Goal: Information Seeking & Learning: Find specific fact

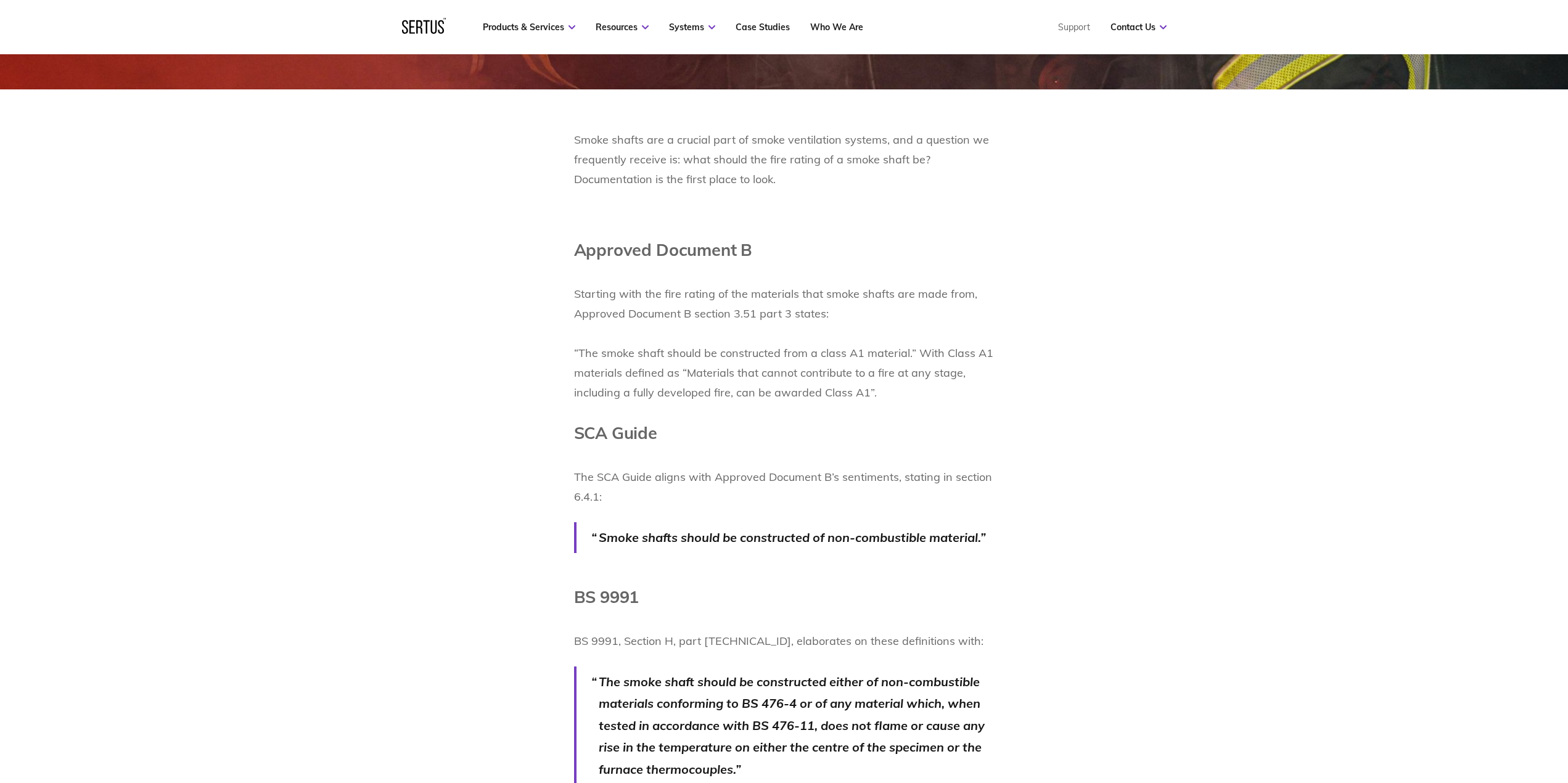
scroll to position [740, 0]
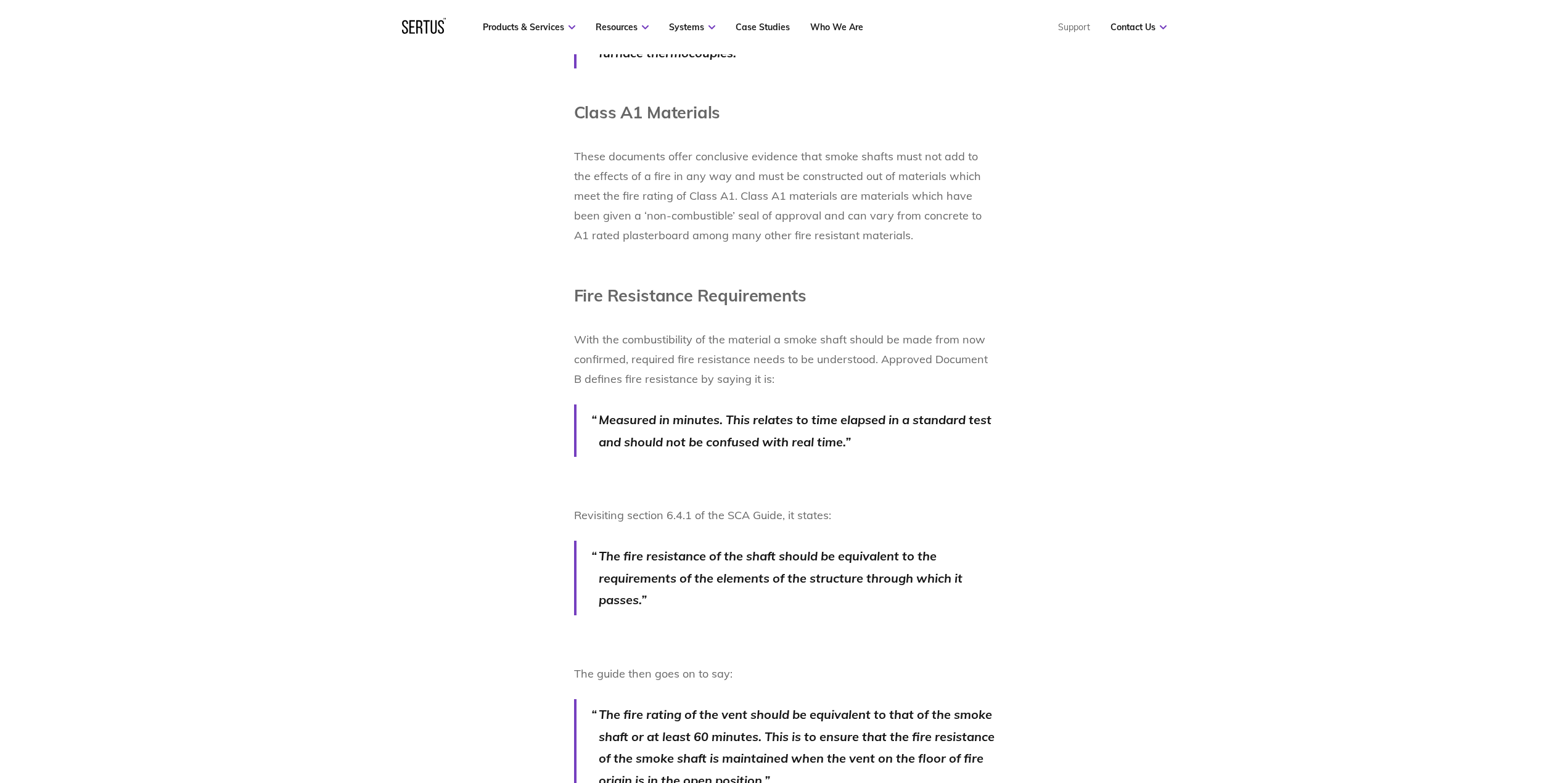
scroll to position [1418, 0]
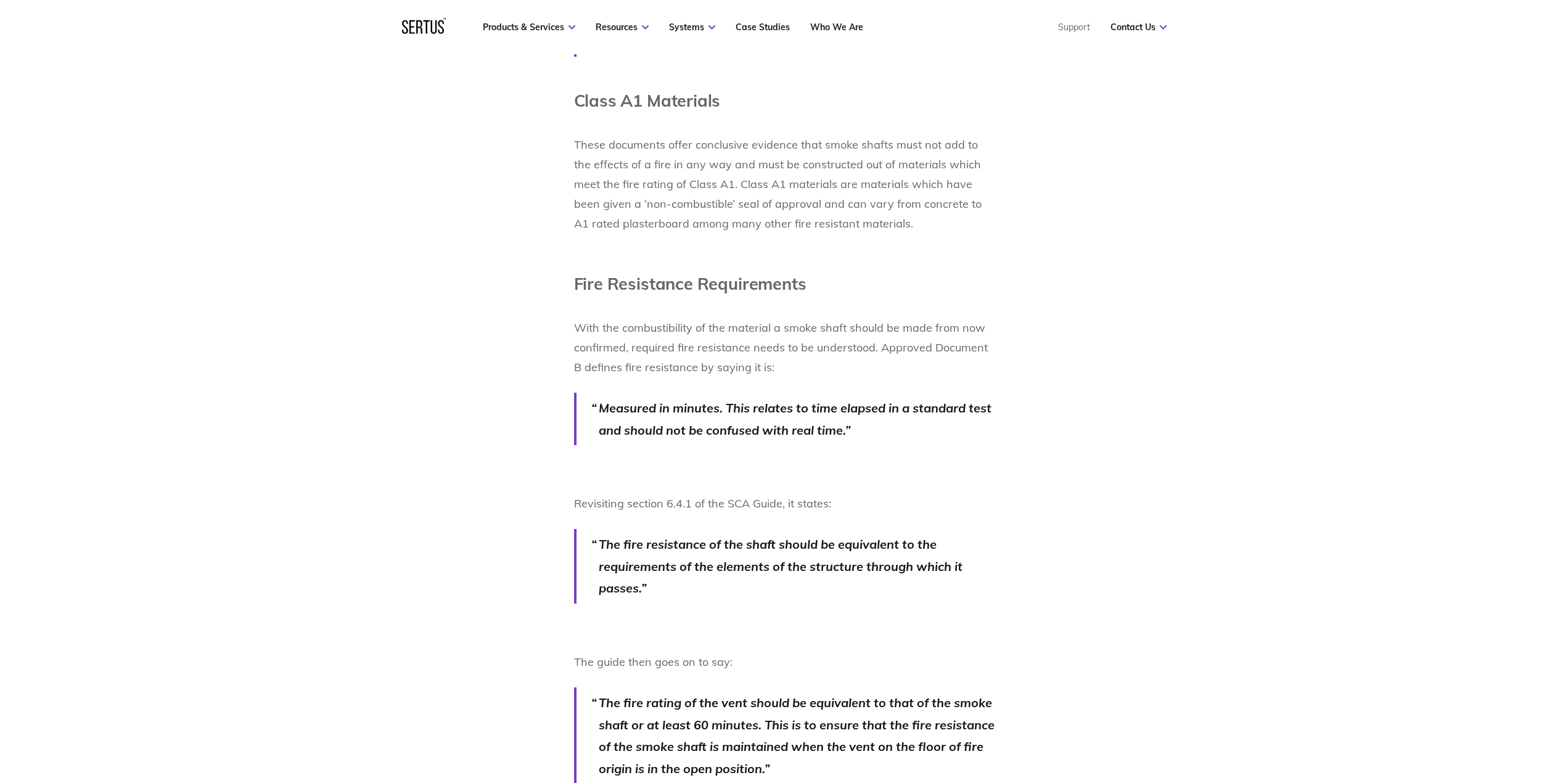
click at [478, 448] on div "Smoke shafts are a crucial part of smoke ventilation systems, and a question we…" at bounding box center [784, 276] width 723 height 1749
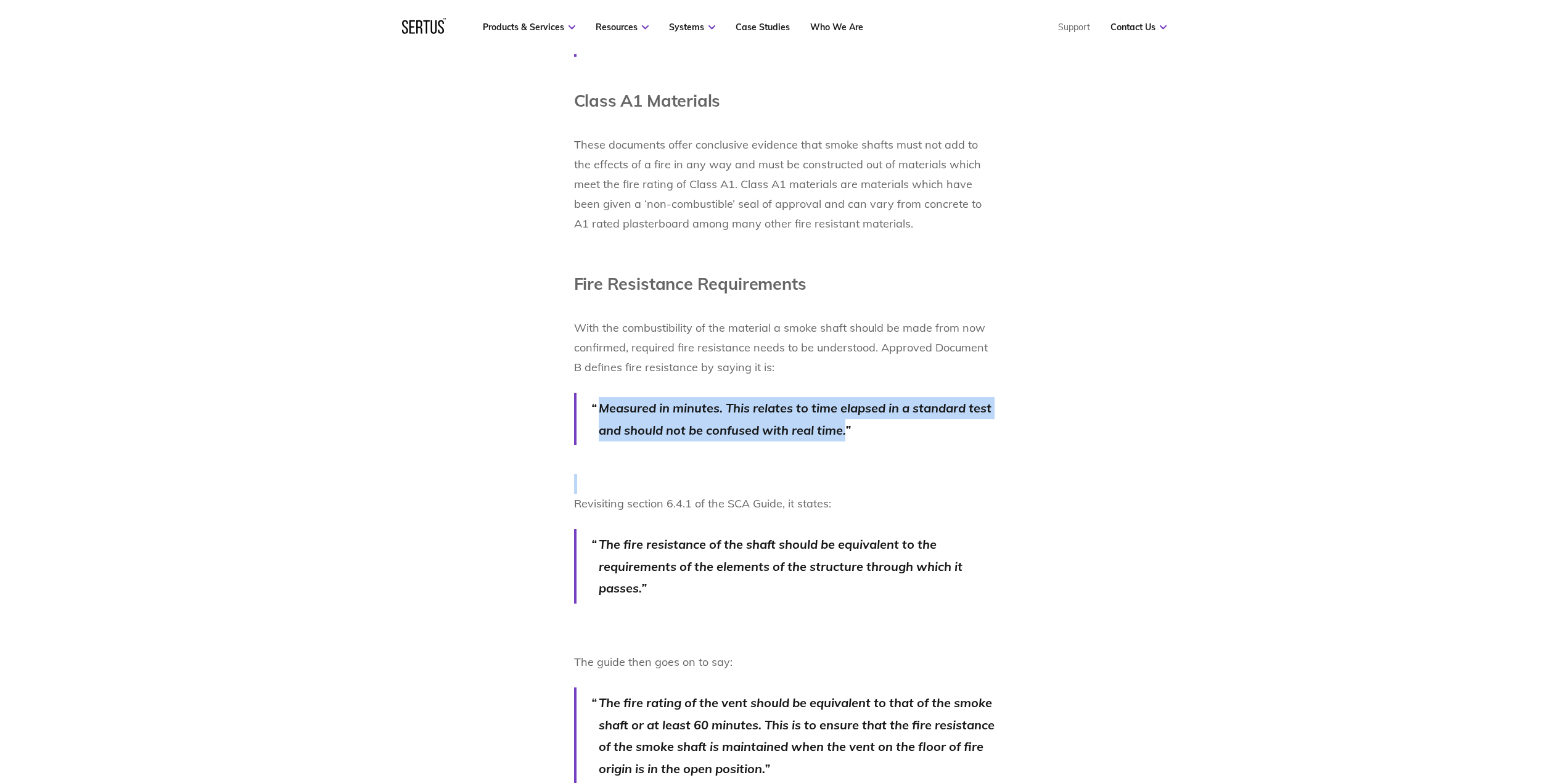
click at [478, 448] on div "Smoke shafts are a crucial part of smoke ventilation systems, and a question we…" at bounding box center [784, 276] width 723 height 1749
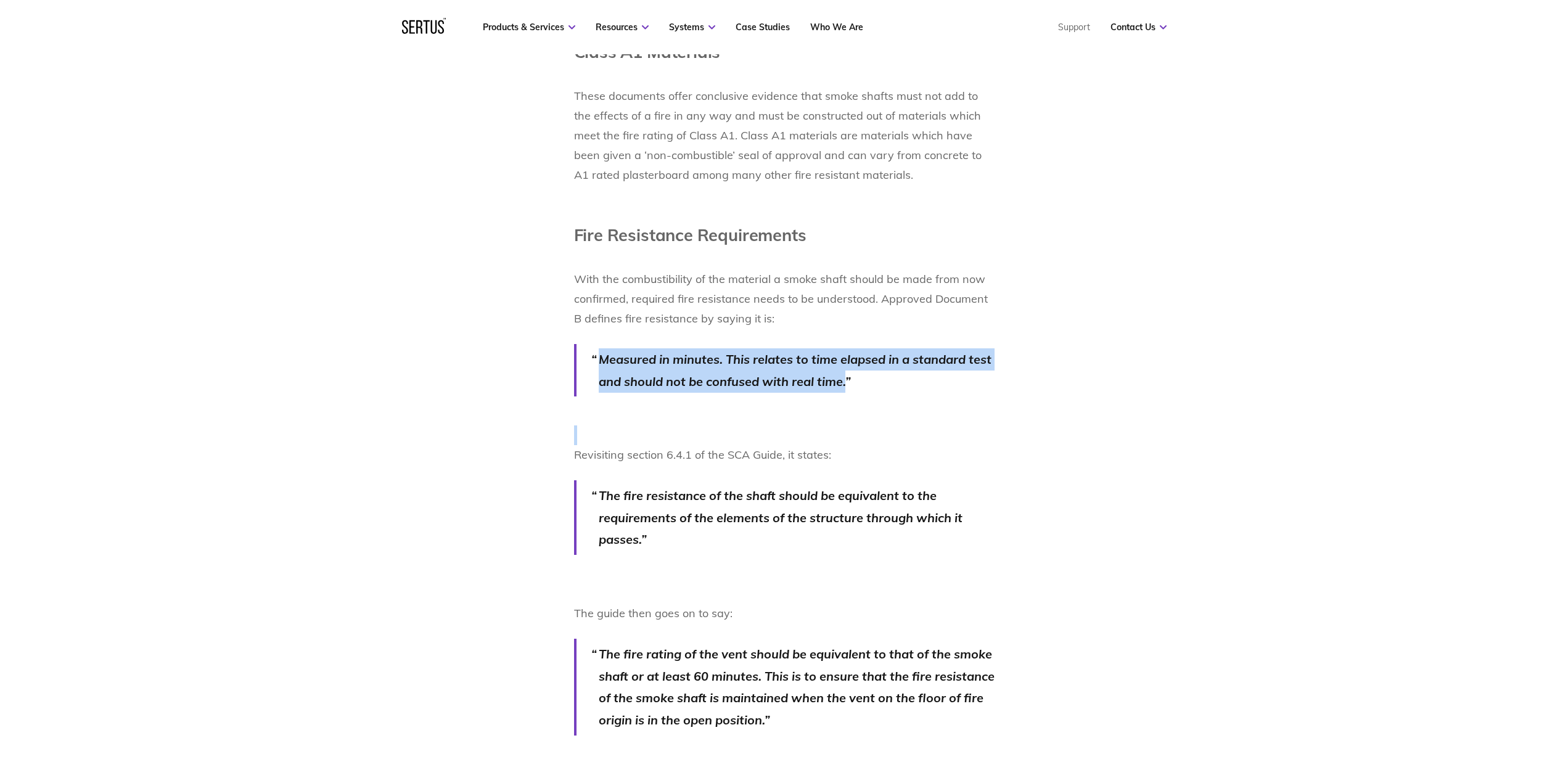
scroll to position [1542, 0]
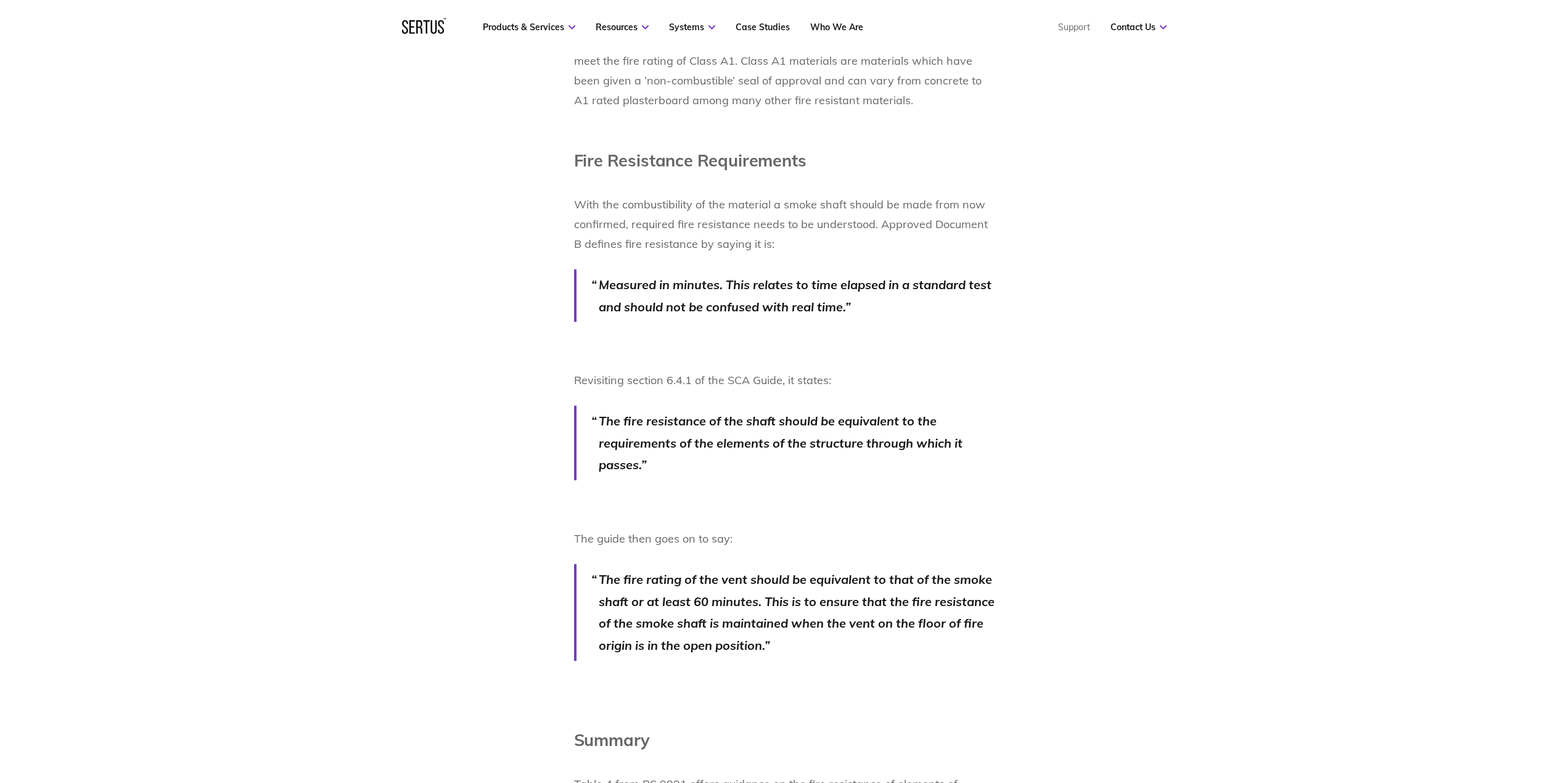
click at [461, 502] on div "Smoke shafts are a crucial part of smoke ventilation systems, and a question we…" at bounding box center [784, 153] width 723 height 1749
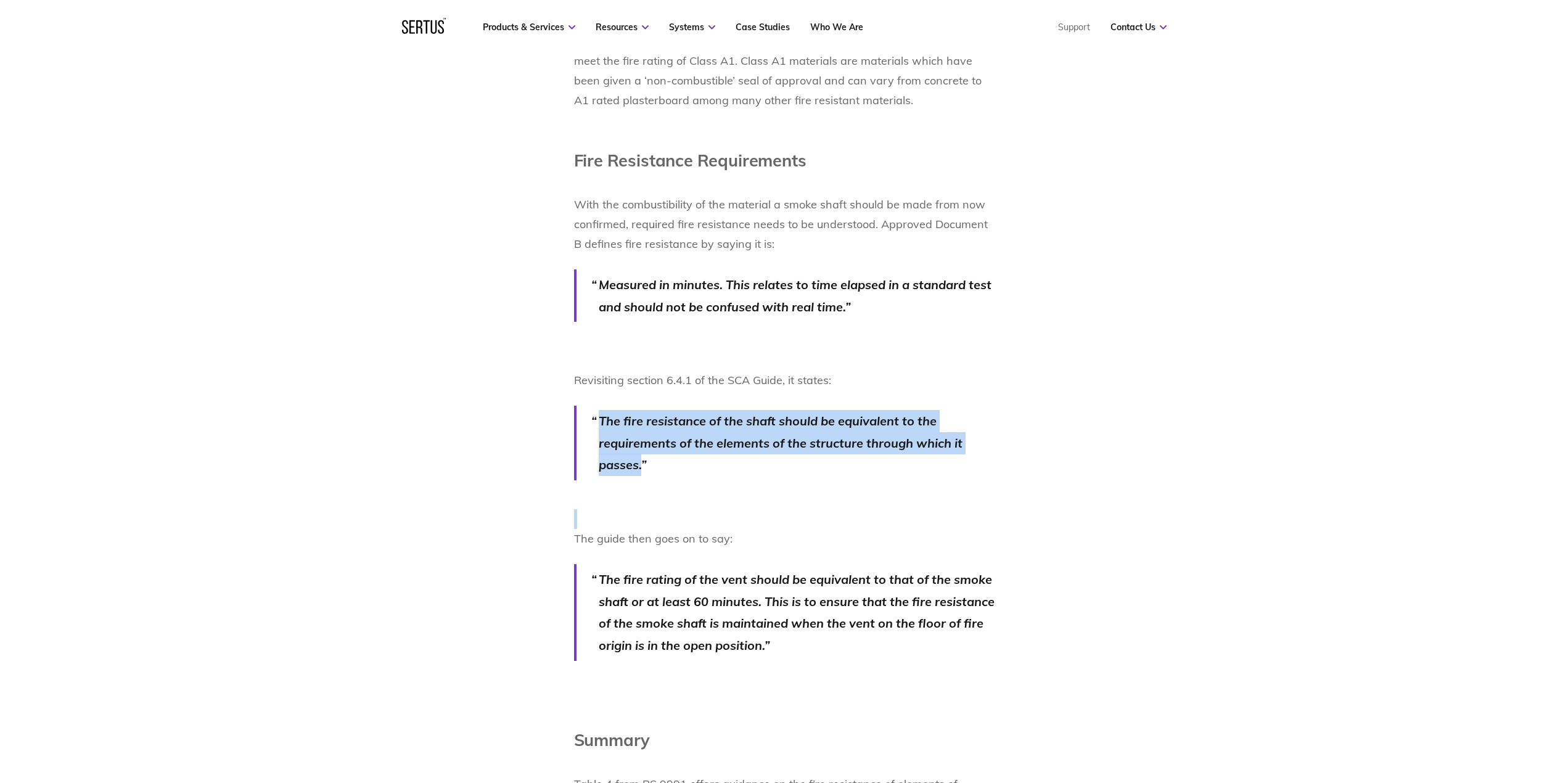
click at [461, 502] on div "Smoke shafts are a crucial part of smoke ventilation systems, and a question we…" at bounding box center [784, 153] width 723 height 1749
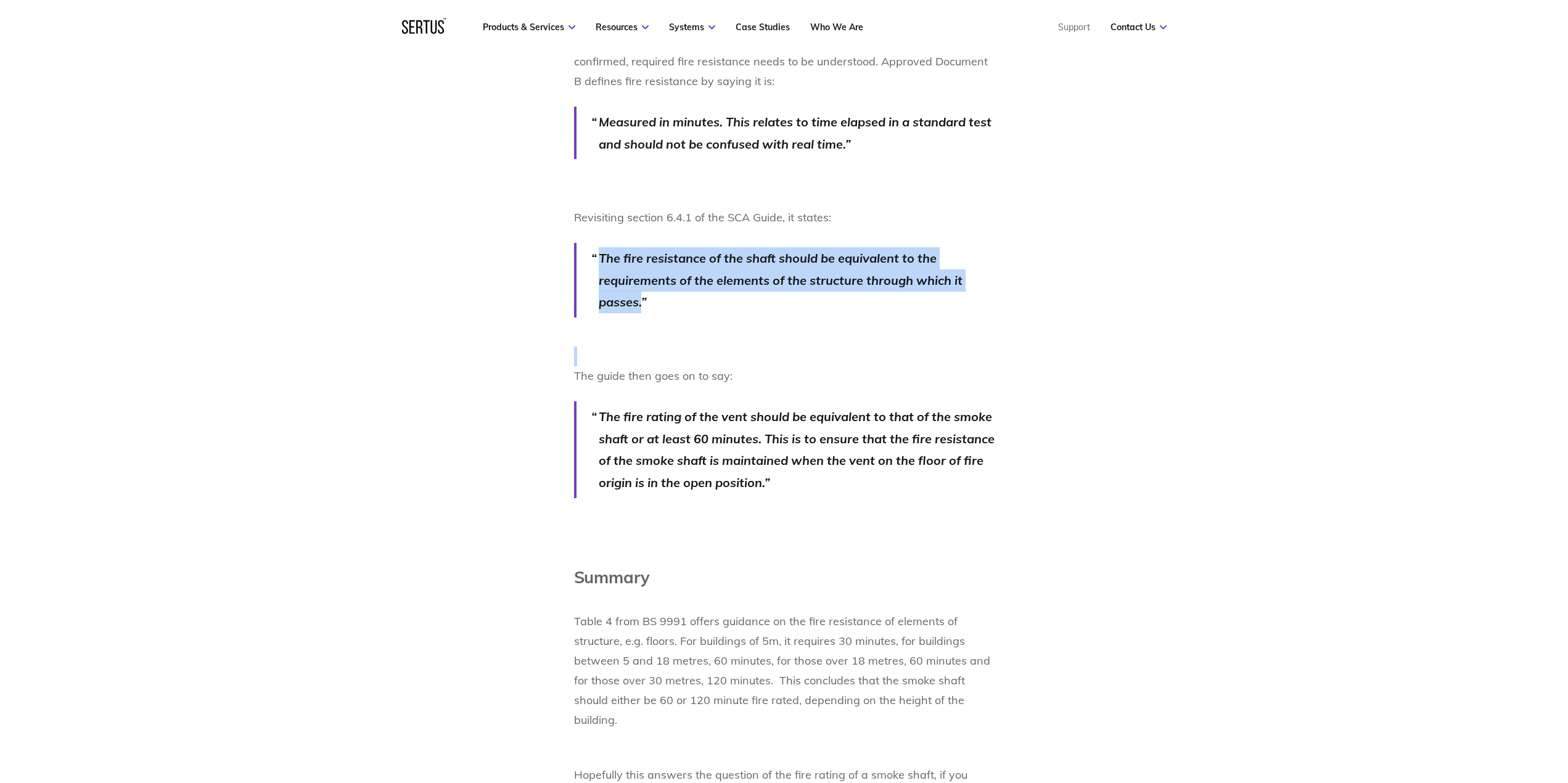
scroll to position [1789, 0]
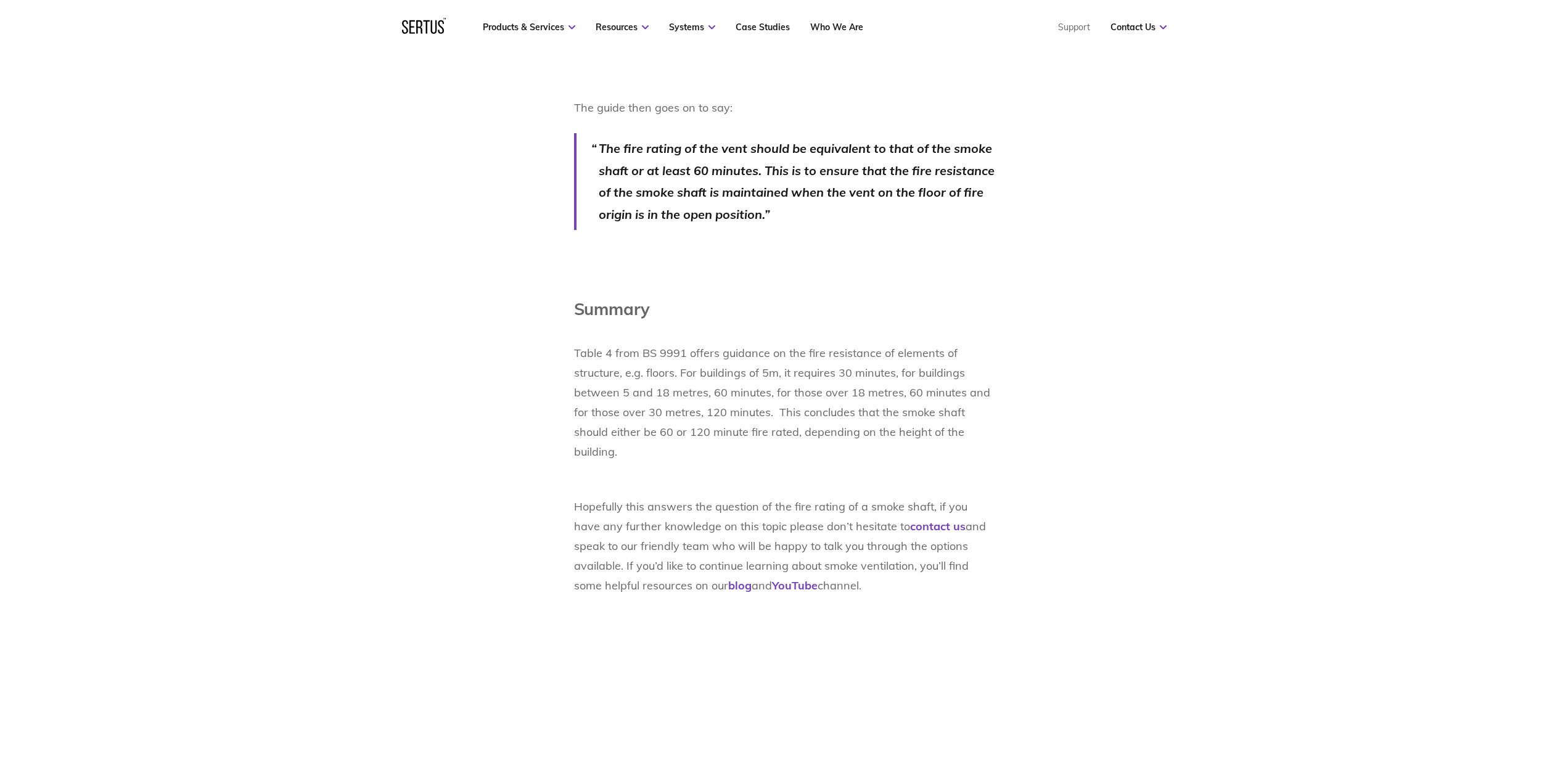
scroll to position [1973, 0]
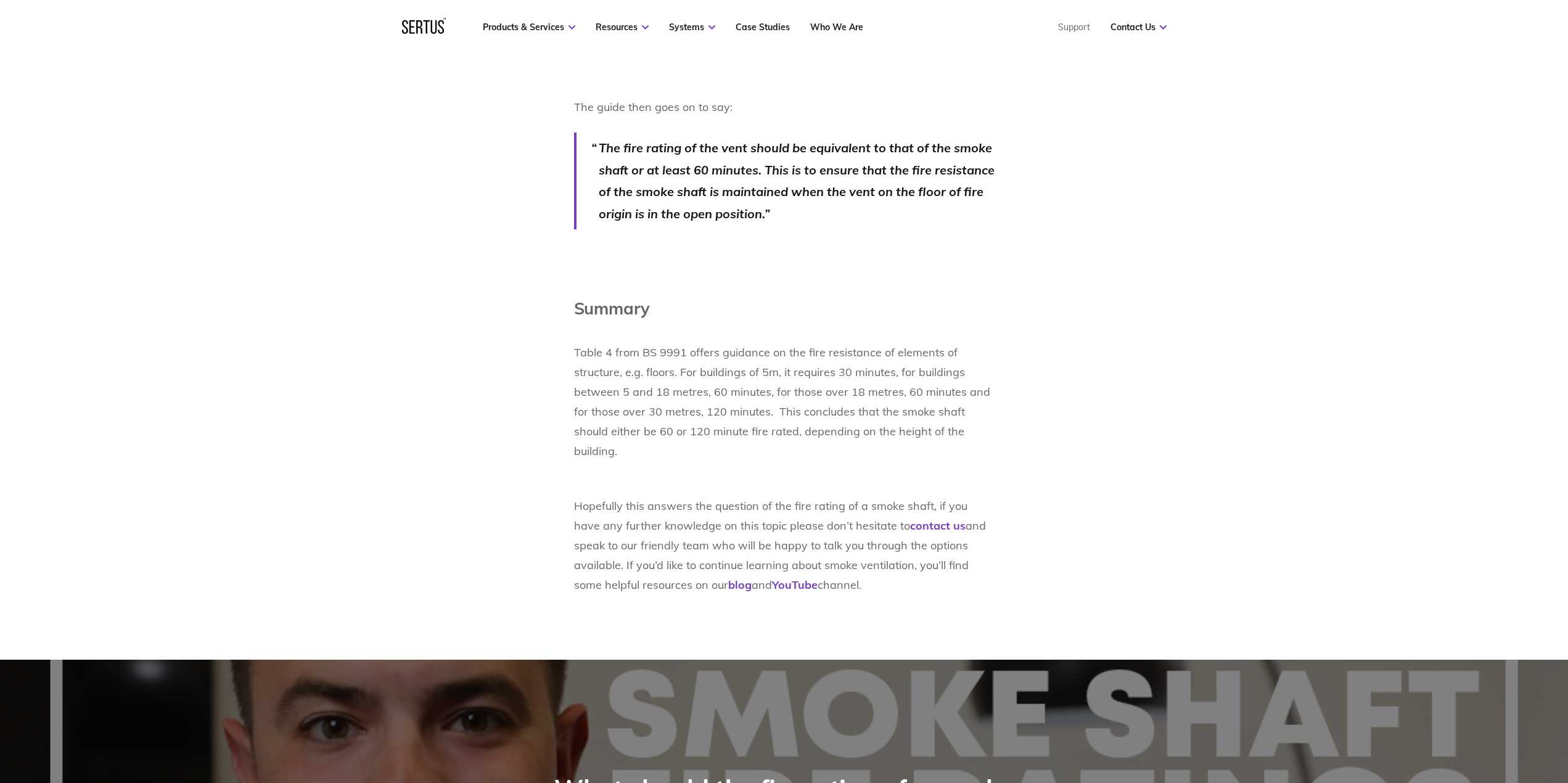
drag, startPoint x: 367, startPoint y: 452, endPoint x: 361, endPoint y: 444, distance: 10.0
